Goal: Transaction & Acquisition: Subscribe to service/newsletter

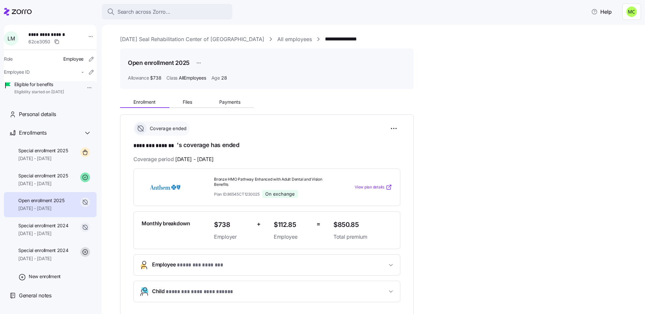
click at [200, 36] on link "[DATE] Seal Rehabilitation Center of [GEOGRAPHIC_DATA]" at bounding box center [192, 39] width 144 height 8
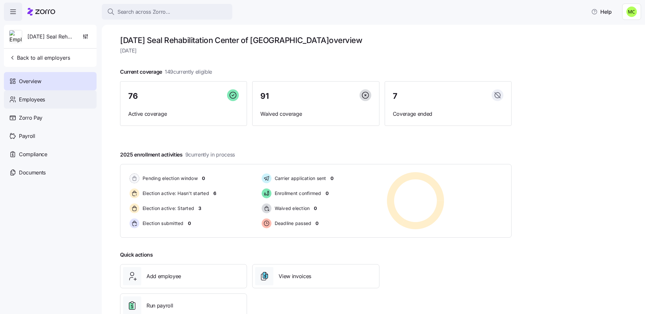
click at [57, 101] on div "Employees" at bounding box center [50, 99] width 93 height 18
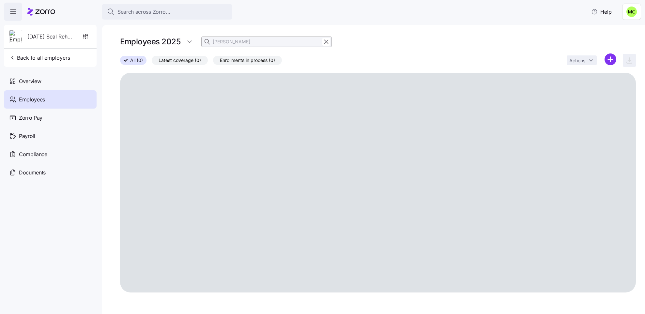
click at [53, 50] on div "[DATE] Seal Rehabilitation Center of [GEOGRAPHIC_DATA] Back to all employers" at bounding box center [50, 46] width 93 height 42
click at [52, 57] on span "Back to all employers" at bounding box center [39, 58] width 61 height 8
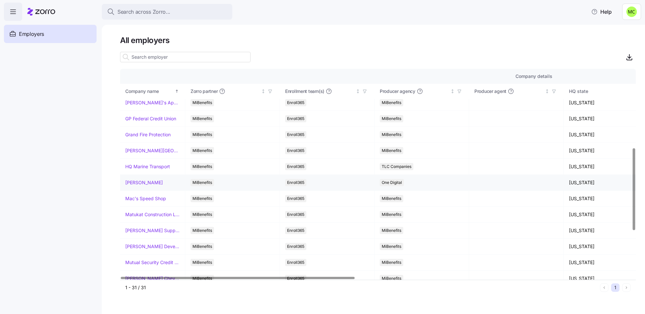
scroll to position [245, 0]
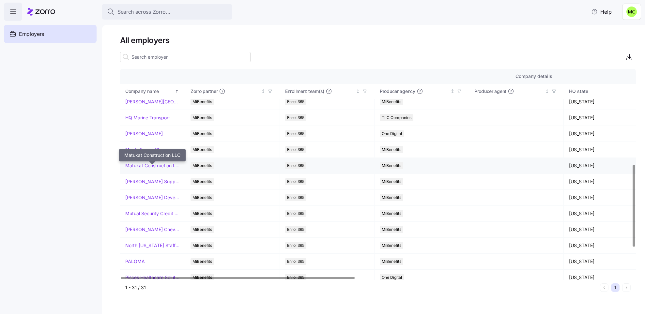
click at [138, 169] on link "Matukat Construction LLC" at bounding box center [152, 165] width 54 height 7
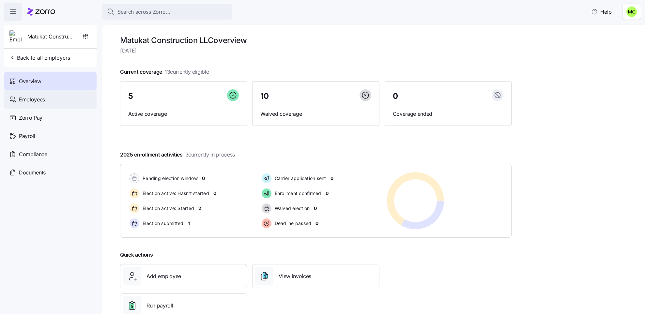
click at [37, 101] on span "Employees" at bounding box center [32, 100] width 26 height 8
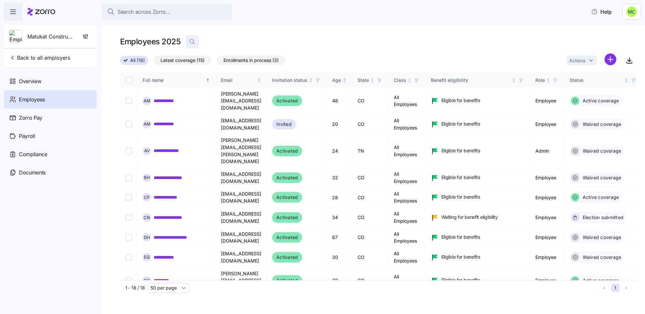
click at [191, 40] on icon "button" at bounding box center [192, 41] width 7 height 7
click at [256, 79] on div "Email" at bounding box center [238, 80] width 35 height 7
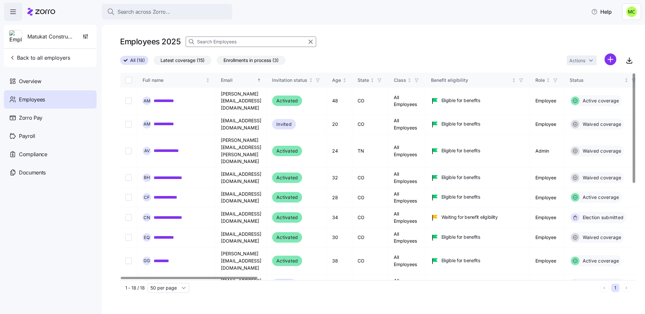
click at [226, 40] on input at bounding box center [251, 42] width 130 height 10
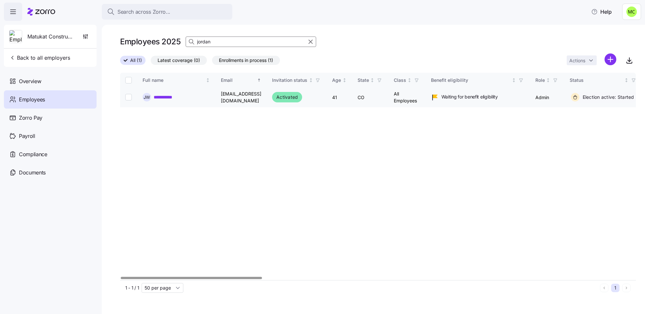
type input "jordan"
click at [170, 97] on link "**********" at bounding box center [167, 97] width 27 height 7
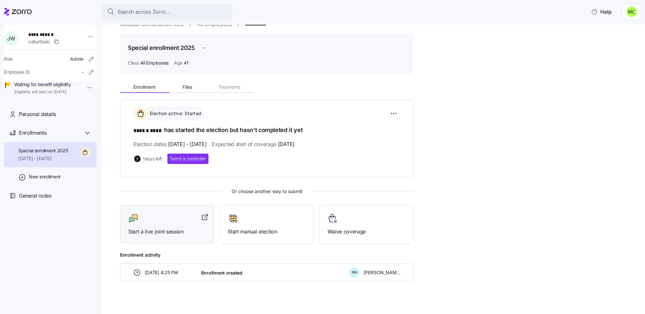
scroll to position [22, 0]
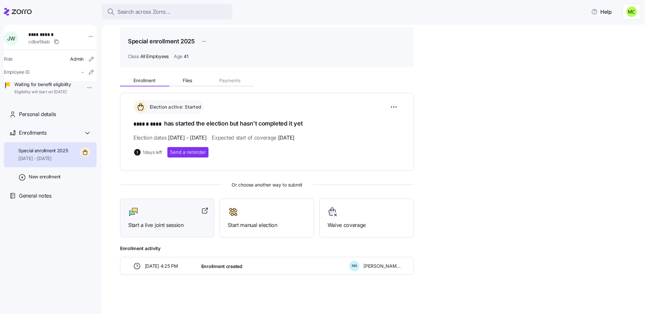
click at [162, 213] on div at bounding box center [167, 212] width 78 height 10
drag, startPoint x: 328, startPoint y: 49, endPoint x: 325, endPoint y: 52, distance: 3.9
drag, startPoint x: 325, startPoint y: 52, endPoint x: 286, endPoint y: 54, distance: 39.5
click at [286, 54] on div "Class All Employees Age 41" at bounding box center [267, 56] width 278 height 7
click at [187, 11] on div "Search across Zorro..." at bounding box center [167, 12] width 120 height 8
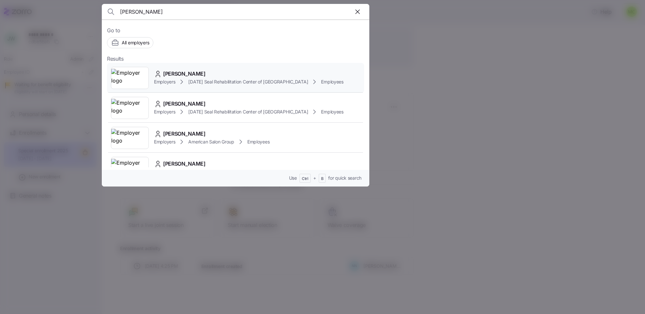
type input "darlene"
click at [188, 77] on span "Darlene Perez" at bounding box center [184, 74] width 42 height 8
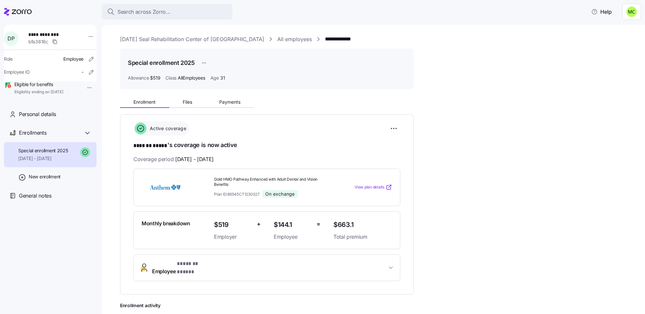
click at [364, 265] on span "Employee * ******* ***** *" at bounding box center [269, 268] width 235 height 16
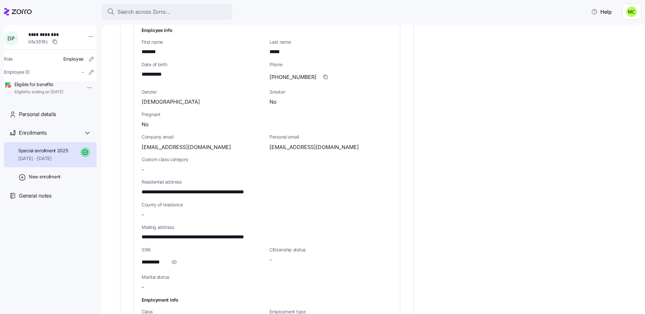
scroll to position [260, 0]
click at [172, 260] on icon "button" at bounding box center [174, 261] width 5 height 3
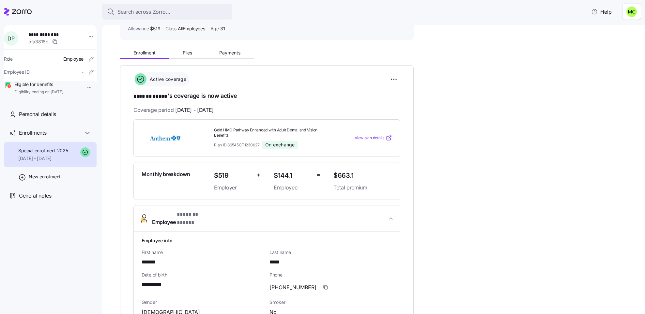
scroll to position [0, 0]
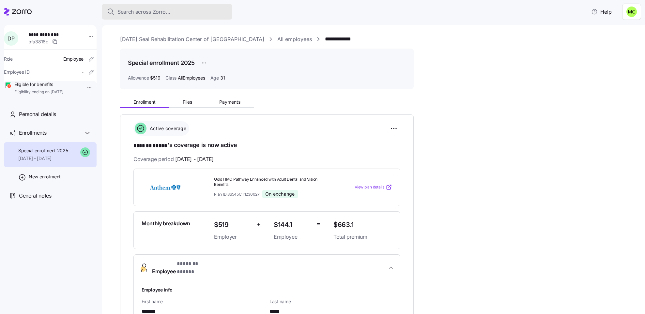
click at [184, 12] on div "Search across Zorro..." at bounding box center [167, 12] width 120 height 8
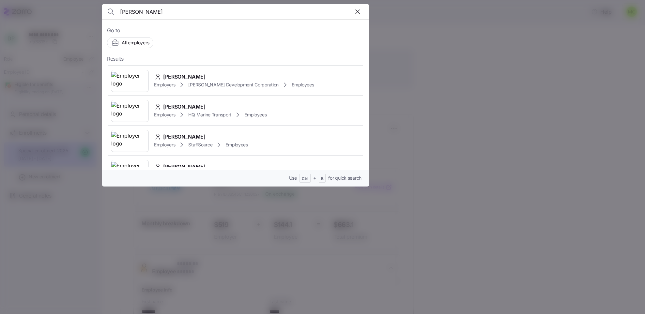
scroll to position [178, 0]
type input "peter"
click at [207, 57] on span "McKnight Development Corporation" at bounding box center [233, 53] width 90 height 7
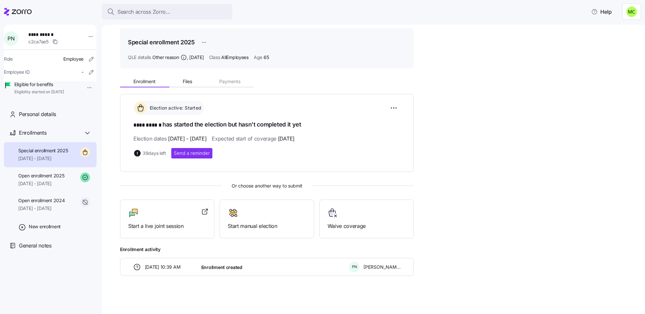
scroll to position [22, 0]
click at [60, 179] on span "Open enrollment 2025" at bounding box center [41, 175] width 46 height 7
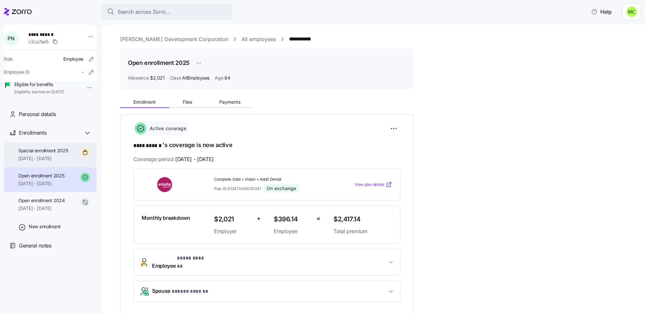
click at [65, 162] on span "09/01/2025 - 12/31/2025" at bounding box center [43, 158] width 50 height 7
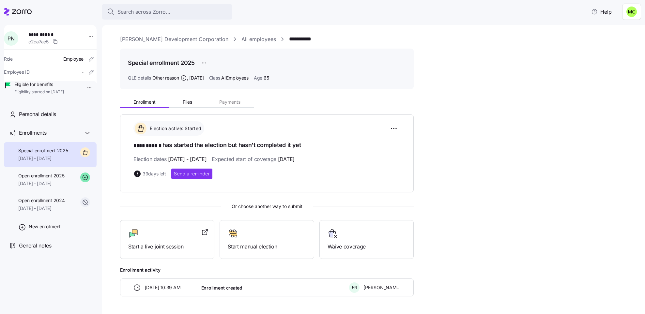
click at [65, 162] on span "09/01/2025 - 12/31/2025" at bounding box center [43, 158] width 50 height 7
click at [192, 172] on span "Send a reminder" at bounding box center [192, 174] width 36 height 7
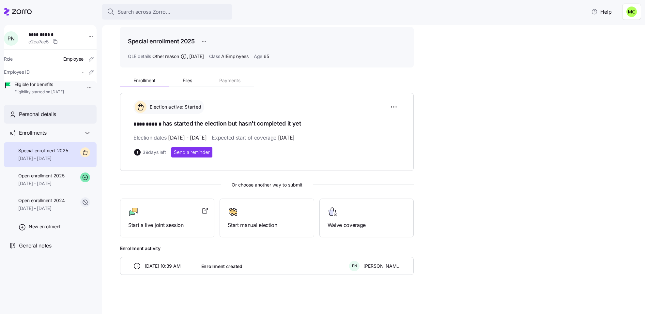
click at [59, 118] on div "Personal details" at bounding box center [55, 114] width 72 height 8
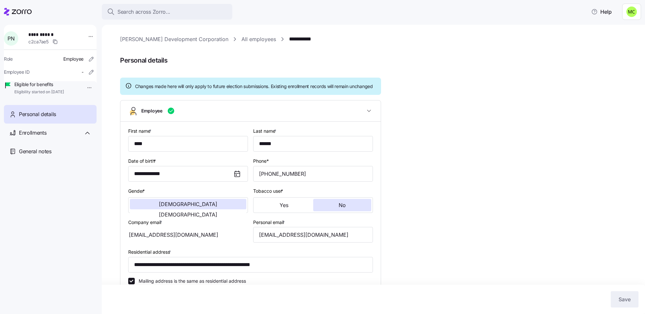
type input "AllEmployees"
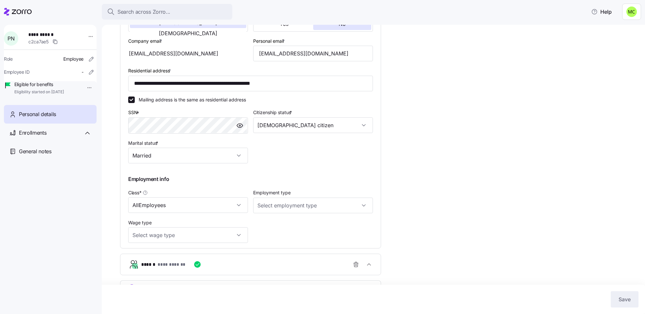
scroll to position [203, 0]
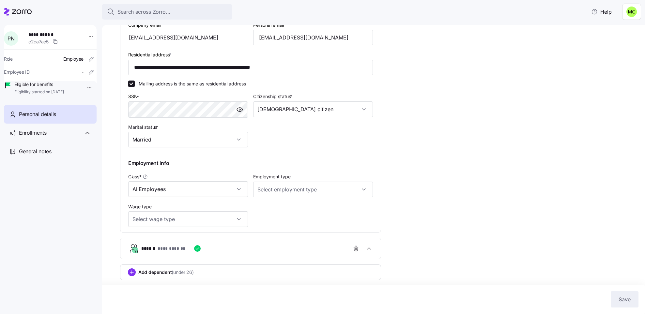
click at [269, 250] on div "**********" at bounding box center [253, 248] width 224 height 13
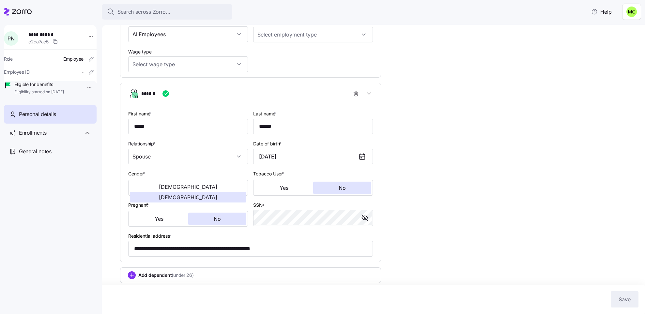
scroll to position [351, 0]
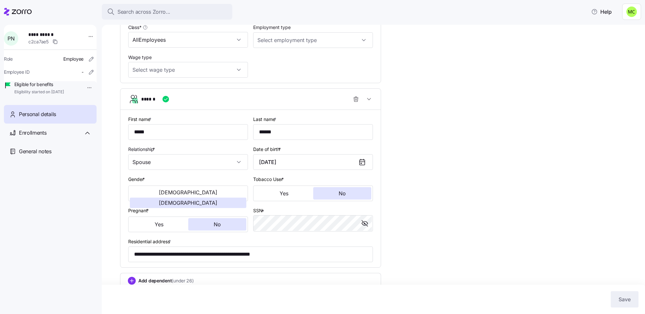
scroll to position [346, 0]
click at [417, 166] on div "**********" at bounding box center [378, 2] width 516 height 626
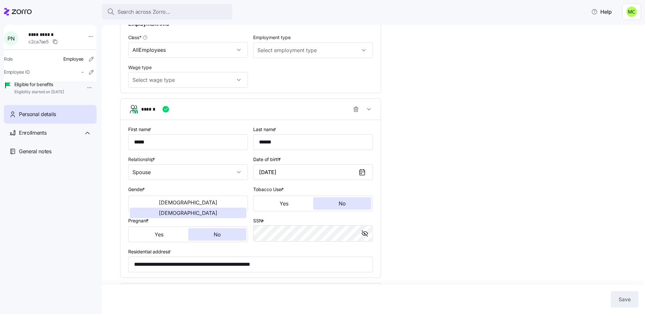
scroll to position [336, 0]
drag, startPoint x: 417, startPoint y: 166, endPoint x: 404, endPoint y: 162, distance: 13.0
click at [404, 162] on div "**********" at bounding box center [378, 12] width 516 height 626
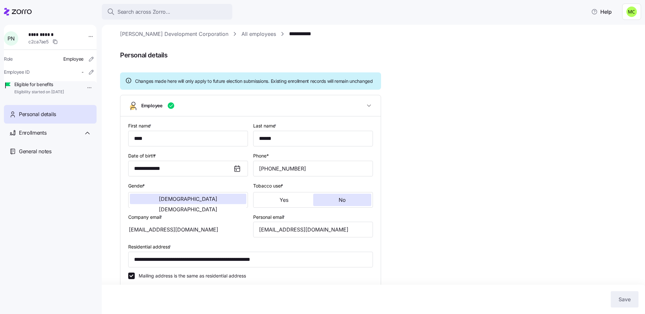
scroll to position [0, 0]
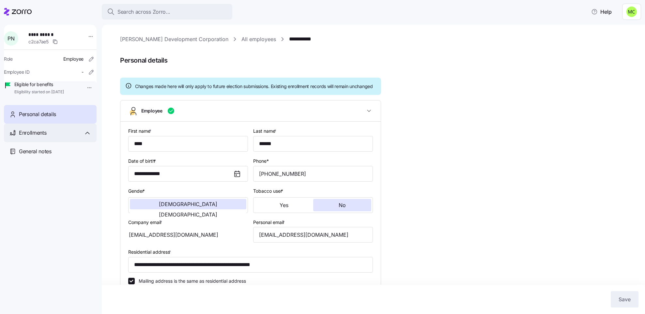
click at [71, 137] on div "Enrollments" at bounding box center [55, 133] width 72 height 8
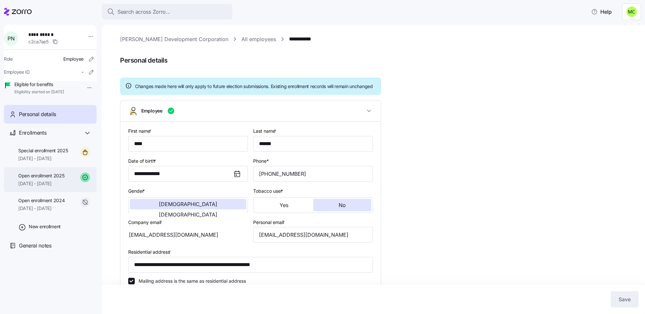
click at [51, 179] on span "Open enrollment 2025" at bounding box center [41, 175] width 46 height 7
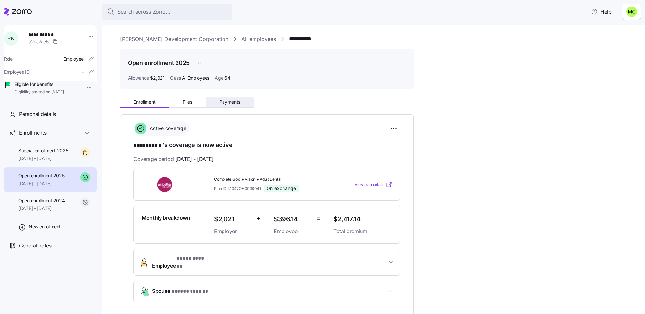
click at [232, 101] on span "Payments" at bounding box center [229, 102] width 21 height 5
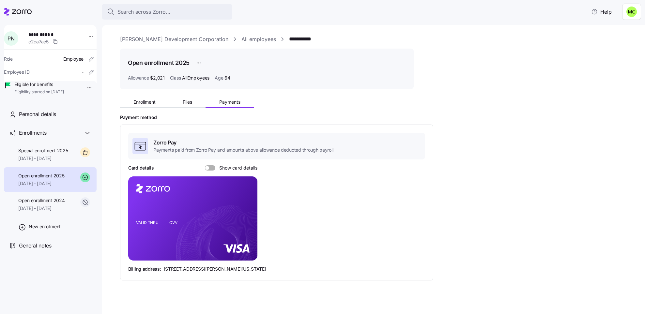
click at [209, 165] on span at bounding box center [212, 167] width 7 height 5
click at [205, 165] on input "Show card details" at bounding box center [205, 165] width 0 height 0
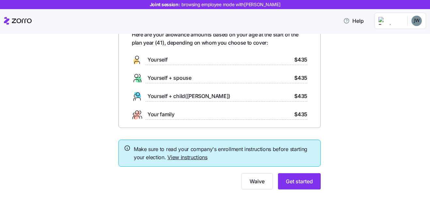
scroll to position [44, 0]
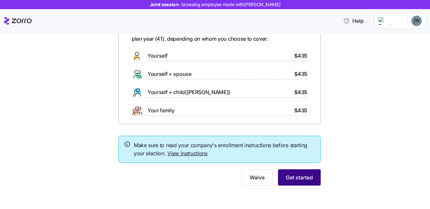
click at [297, 182] on span "Get started" at bounding box center [299, 178] width 27 height 8
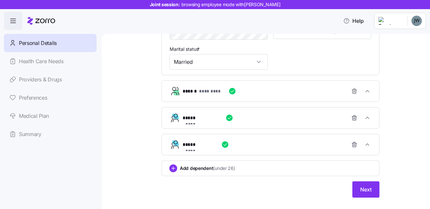
scroll to position [261, 0]
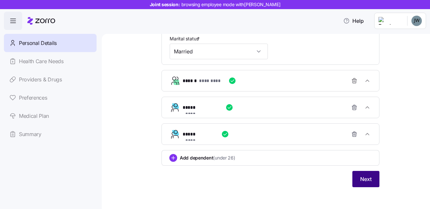
click at [360, 183] on span "Next" at bounding box center [365, 179] width 11 height 8
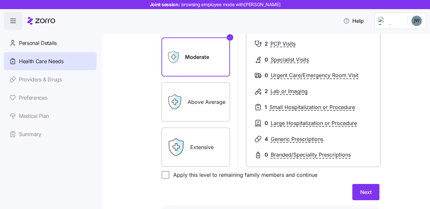
scroll to position [130, 0]
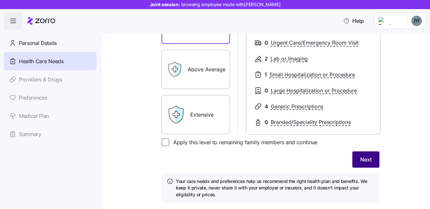
click at [361, 162] on span "Next" at bounding box center [365, 160] width 11 height 8
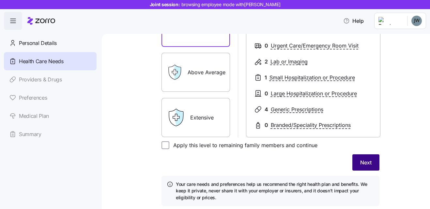
click at [361, 162] on span "Next" at bounding box center [365, 163] width 11 height 8
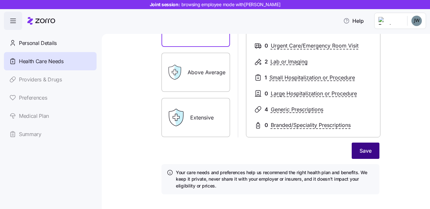
click at [359, 155] on button "Save" at bounding box center [365, 151] width 28 height 16
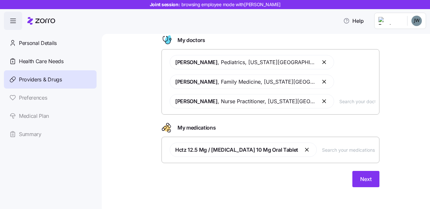
scroll to position [40, 0]
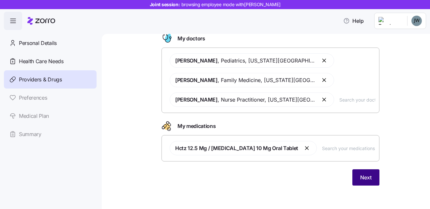
click at [360, 177] on span "Next" at bounding box center [365, 178] width 11 height 8
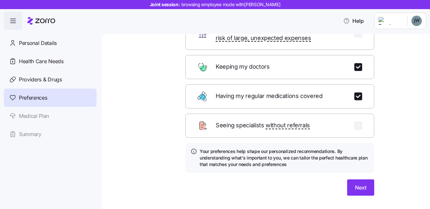
scroll to position [95, 0]
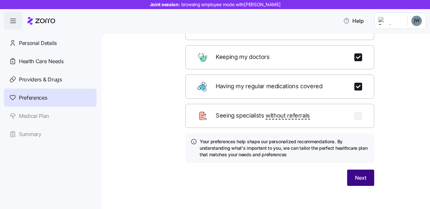
click at [357, 174] on span "Next" at bounding box center [360, 178] width 11 height 8
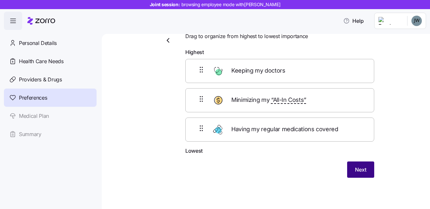
click at [357, 172] on span "Next" at bounding box center [360, 170] width 11 height 8
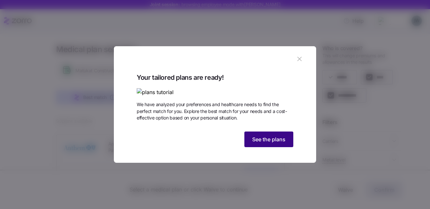
click at [272, 143] on span "See the plans" at bounding box center [268, 140] width 33 height 8
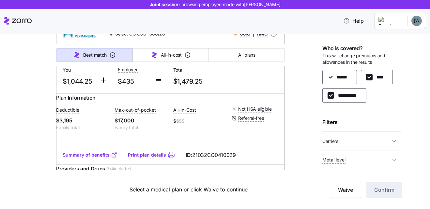
scroll to position [3475, 0]
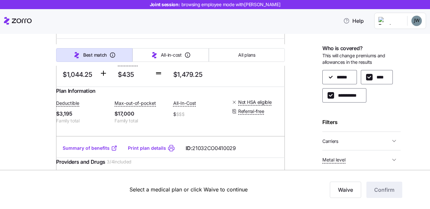
click at [328, 140] on span "Carriers" at bounding box center [330, 141] width 16 height 7
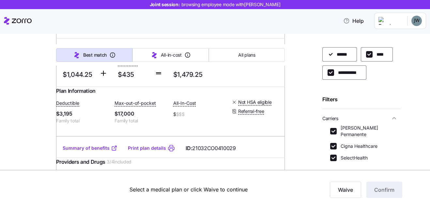
scroll to position [33, 0]
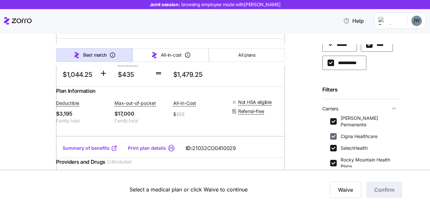
drag, startPoint x: 334, startPoint y: 119, endPoint x: 335, endPoint y: 129, distance: 9.8
click at [333, 119] on input "Kaiser Permanente" at bounding box center [333, 121] width 7 height 7
checkbox input "false"
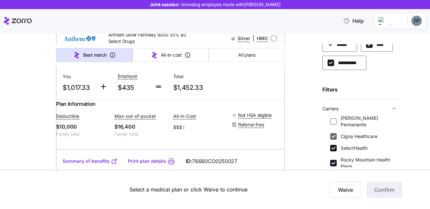
drag, startPoint x: 334, startPoint y: 129, endPoint x: 334, endPoint y: 133, distance: 3.3
click at [334, 133] on input "Cigna Healthcare" at bounding box center [333, 136] width 7 height 7
checkbox input "false"
drag, startPoint x: 334, startPoint y: 141, endPoint x: 332, endPoint y: 148, distance: 7.9
click at [333, 145] on input "SelectHealth" at bounding box center [333, 148] width 7 height 7
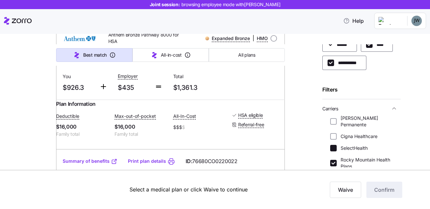
checkbox input "false"
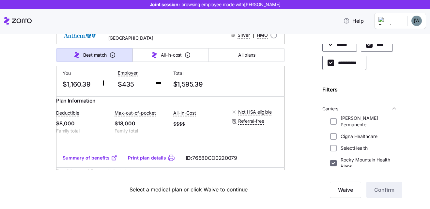
click at [333, 160] on input "Rocky Mountain Health Plans" at bounding box center [333, 163] width 7 height 7
checkbox input "false"
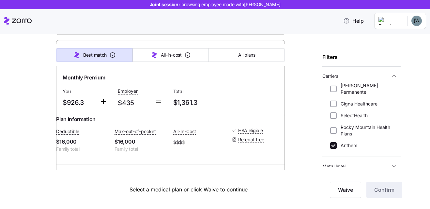
scroll to position [2563, 0]
drag, startPoint x: 63, startPoint y: 96, endPoint x: 102, endPoint y: 98, distance: 39.2
drag, startPoint x: 102, startPoint y: 98, endPoint x: 89, endPoint y: 98, distance: 12.7
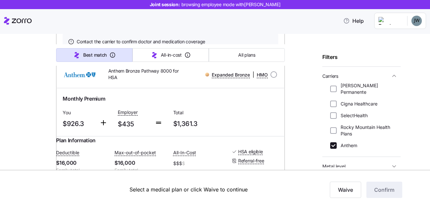
scroll to position [2531, 0]
